Goal: Obtain resource: Download file/media

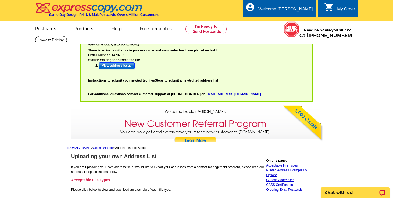
click at [118, 66] on input "View address issue" at bounding box center [117, 65] width 36 height 6
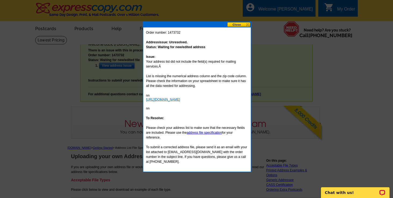
click at [180, 98] on link "http://www.expresscopy.com/address-list-file-specifications" at bounding box center [163, 100] width 34 height 4
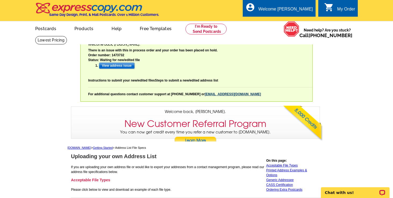
click at [205, 94] on link "[EMAIL_ADDRESS][DOMAIN_NAME]" at bounding box center [233, 94] width 56 height 4
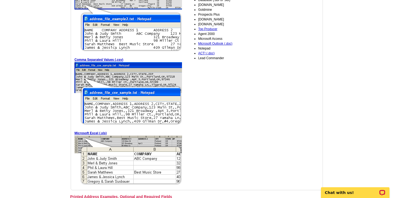
scroll to position [231, 0]
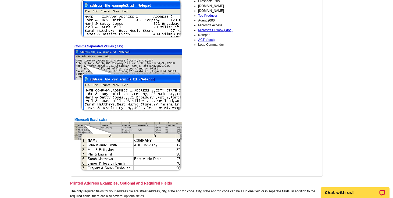
click at [88, 120] on link "Microsoft Excel (.xls)" at bounding box center [90, 120] width 32 height 4
